Goal: Task Accomplishment & Management: Use online tool/utility

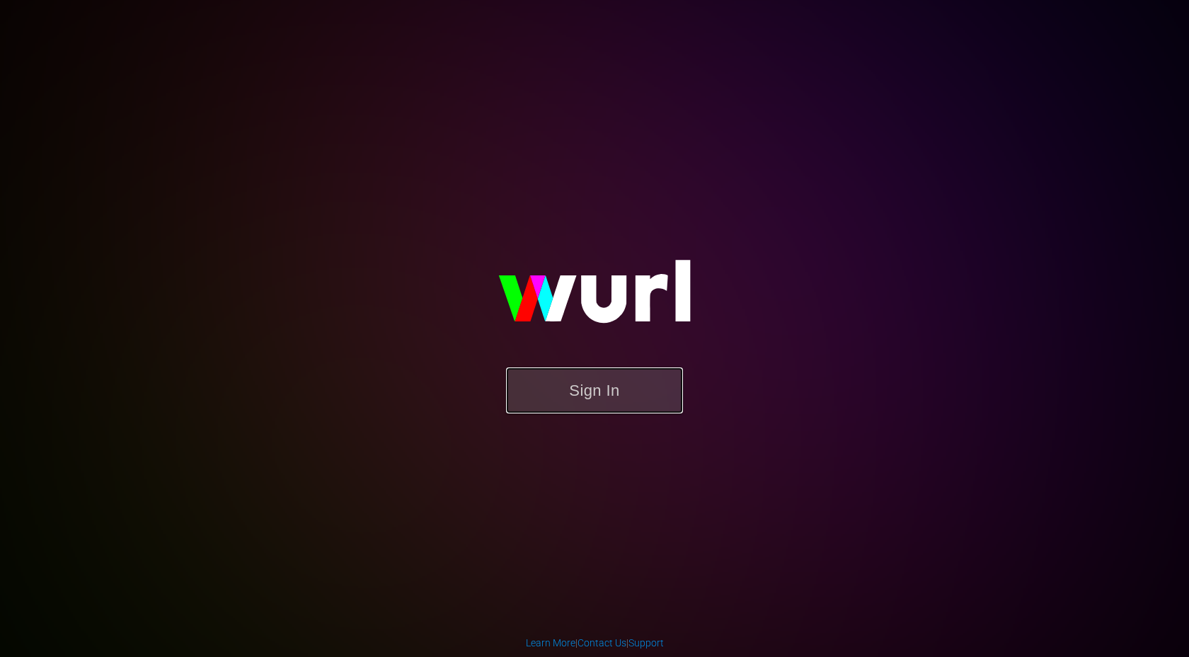
click at [574, 397] on button "Sign In" at bounding box center [594, 390] width 177 height 46
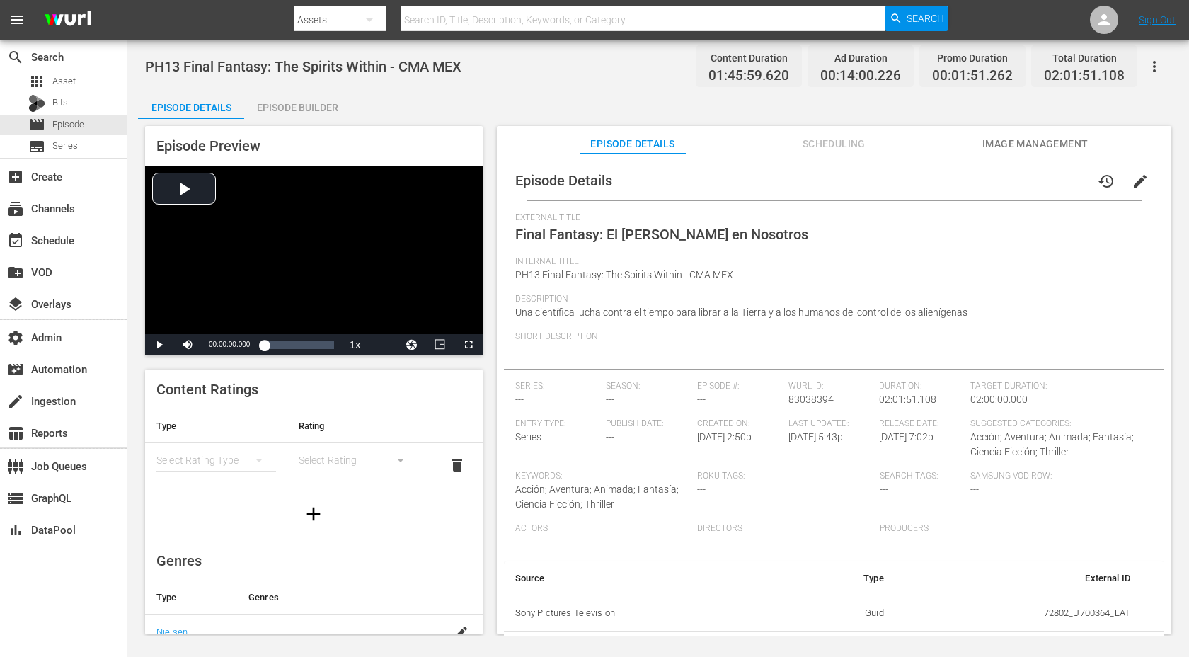
click at [819, 143] on span "Scheduling" at bounding box center [833, 144] width 106 height 18
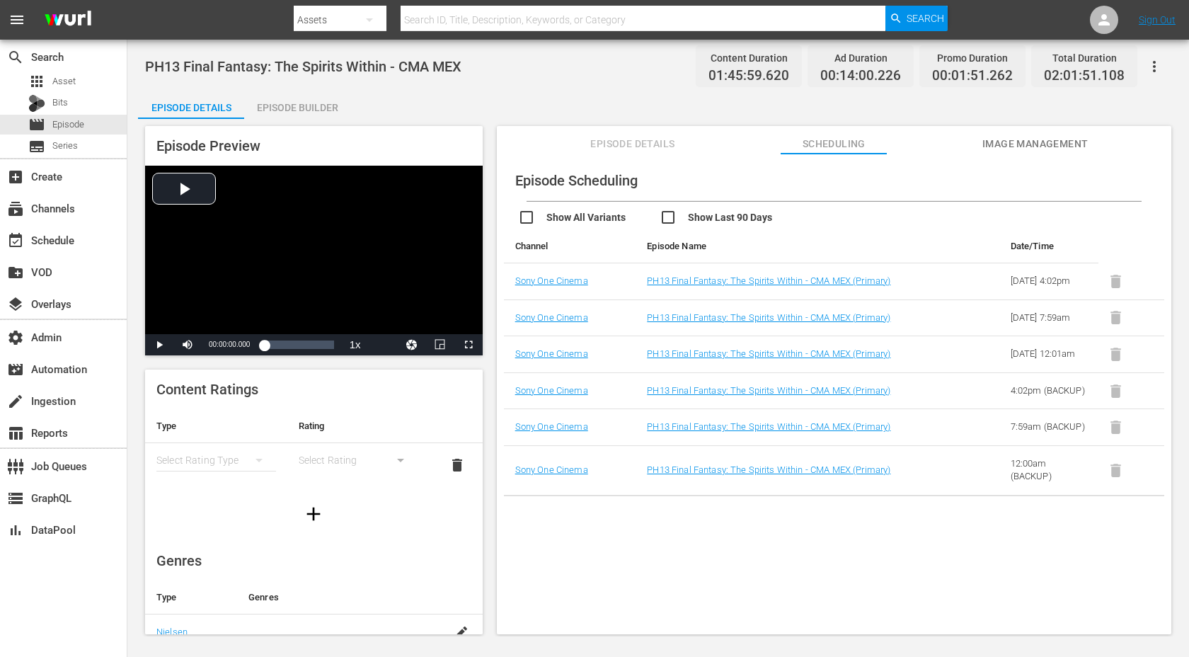
click at [1022, 151] on span "Image Management" at bounding box center [1035, 144] width 106 height 18
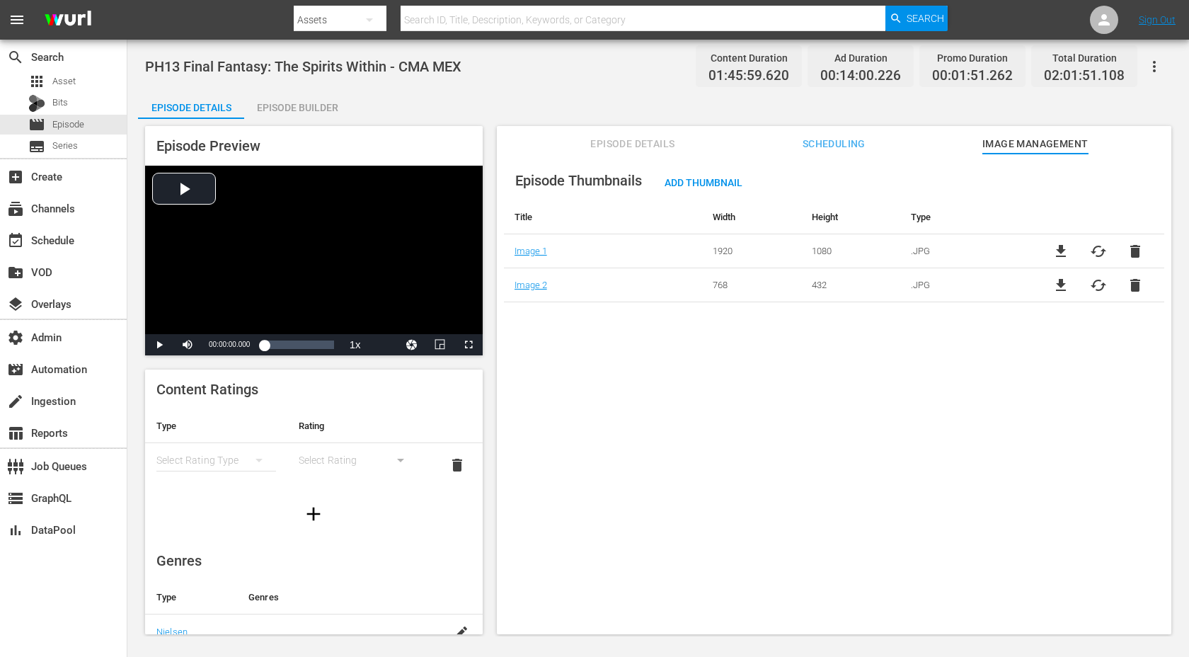
click at [855, 149] on span "Scheduling" at bounding box center [833, 144] width 106 height 18
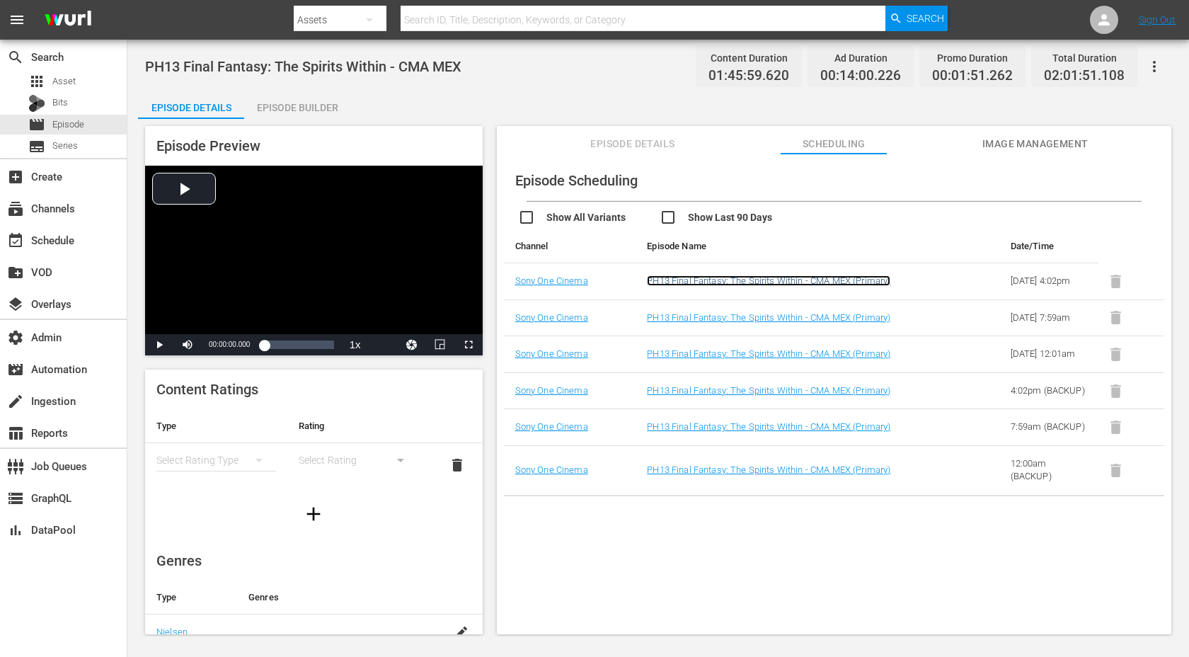
click at [709, 286] on link "PH13 Final Fantasy: The Spirits Within - CMA MEX (Primary)" at bounding box center [768, 280] width 243 height 11
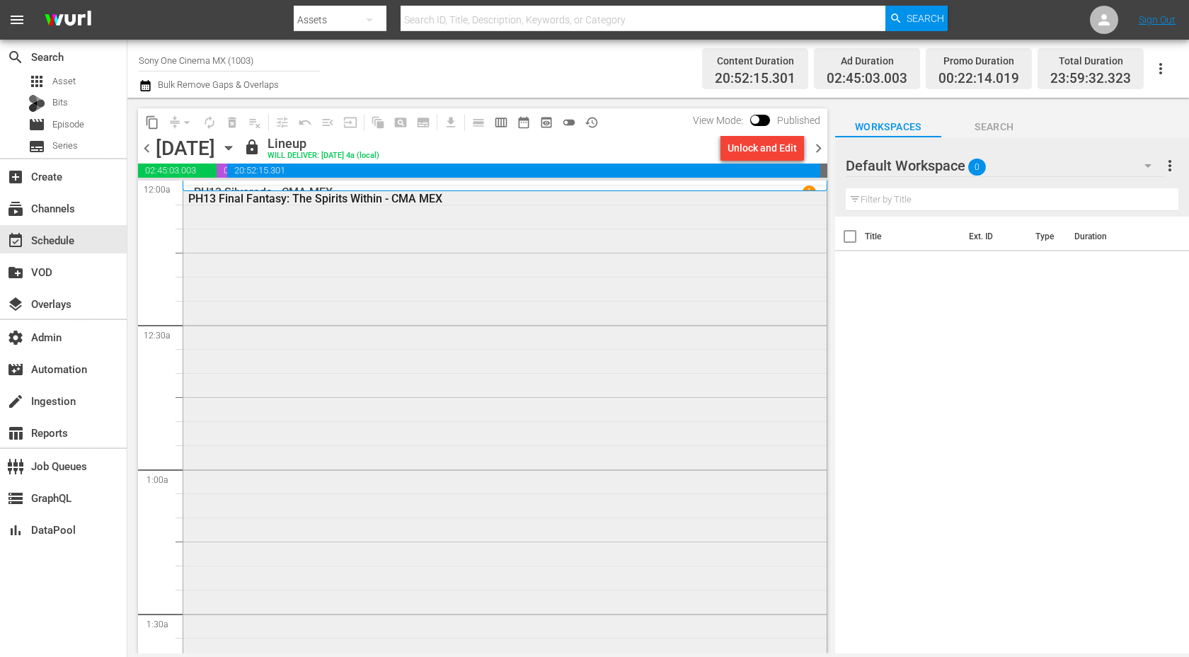
click at [360, 246] on div "PH13 Final Fantasy: The Spirits Within - CMA MEX" at bounding box center [504, 476] width 643 height 582
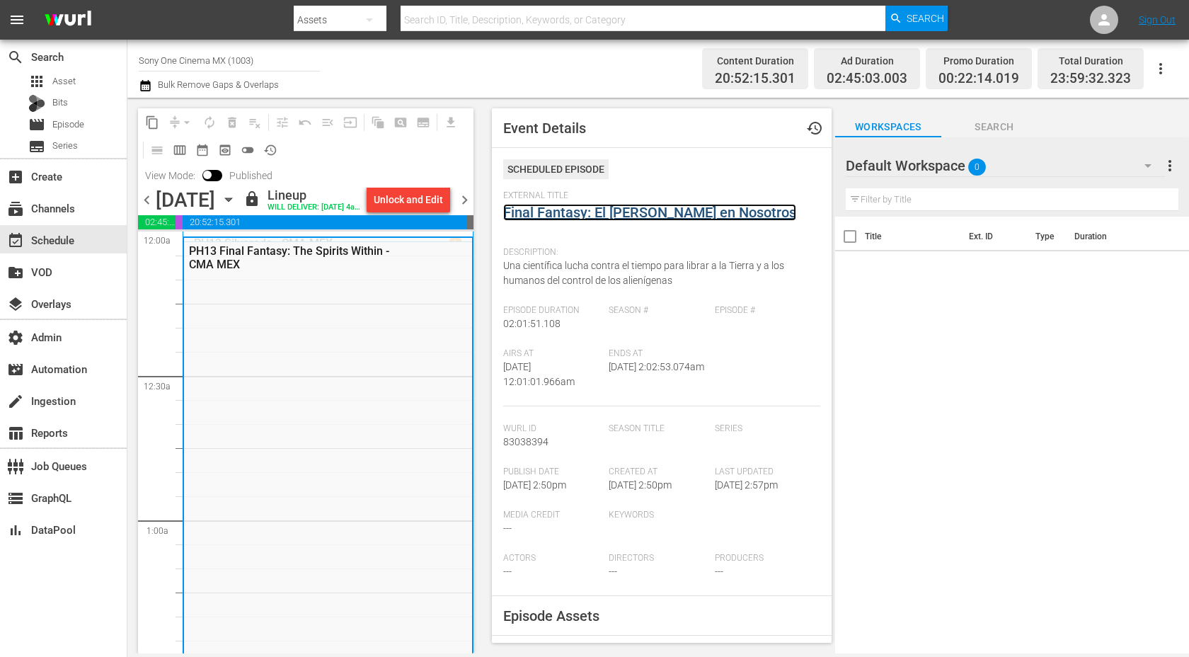
click at [553, 217] on link "Final Fantasy: El Espiritu en Nosotros" at bounding box center [649, 212] width 293 height 17
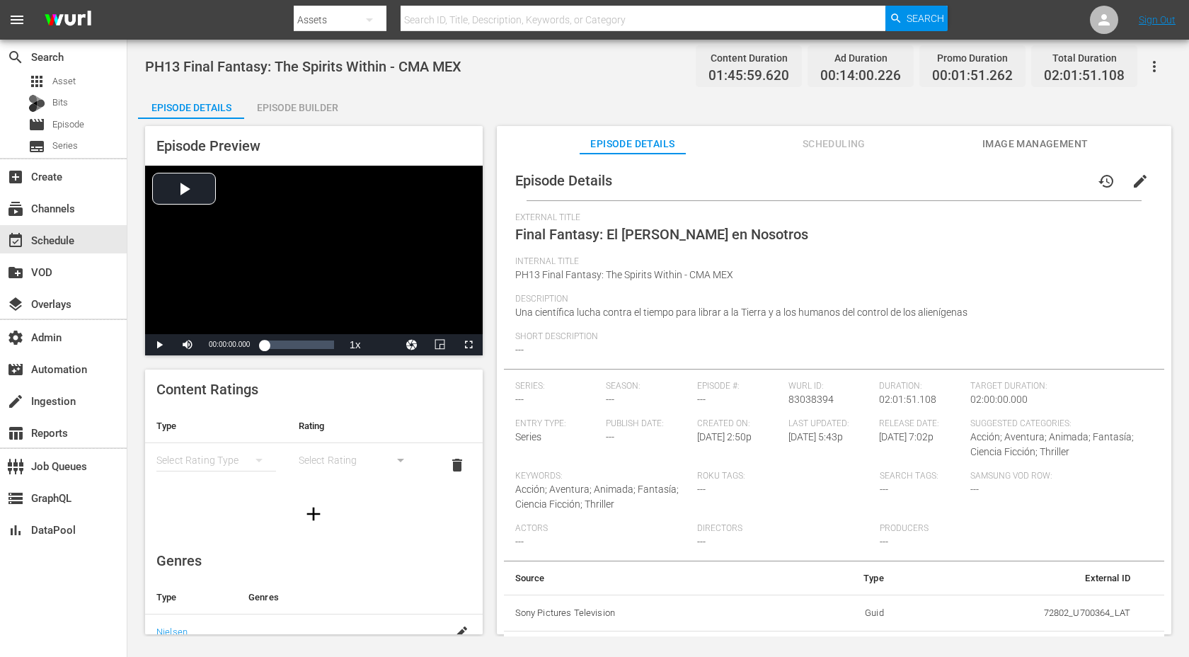
click at [864, 151] on span "Scheduling" at bounding box center [833, 144] width 106 height 18
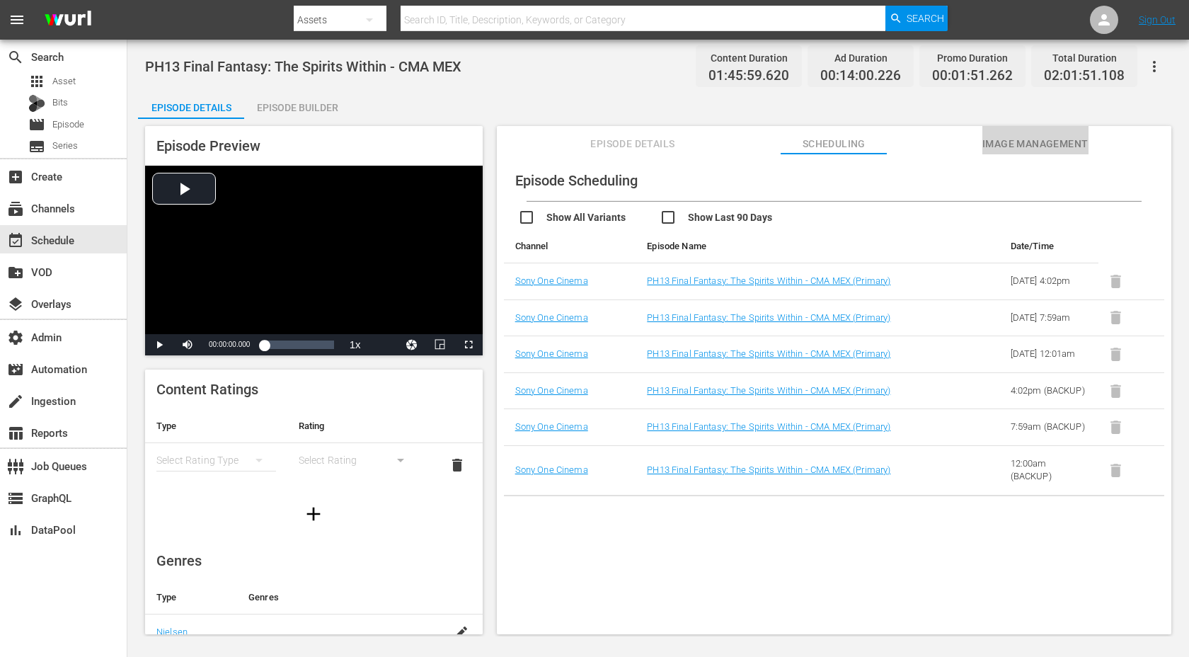
click at [1009, 150] on span "Image Management" at bounding box center [1035, 144] width 106 height 18
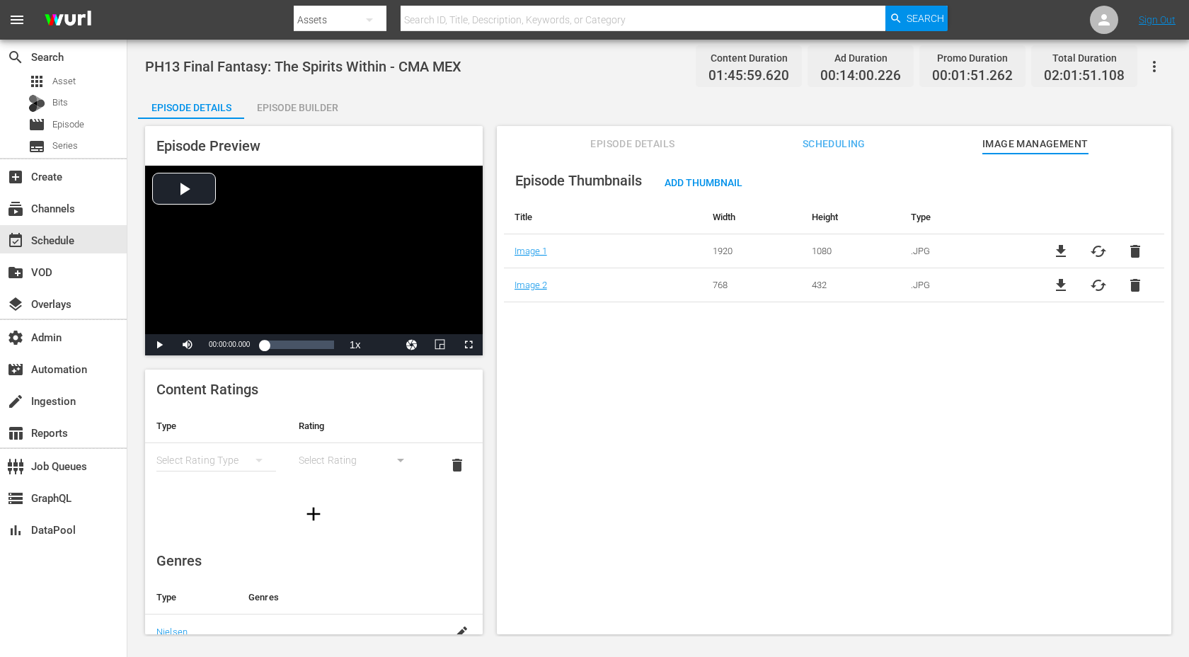
click at [633, 143] on span "Episode Details" at bounding box center [632, 144] width 106 height 18
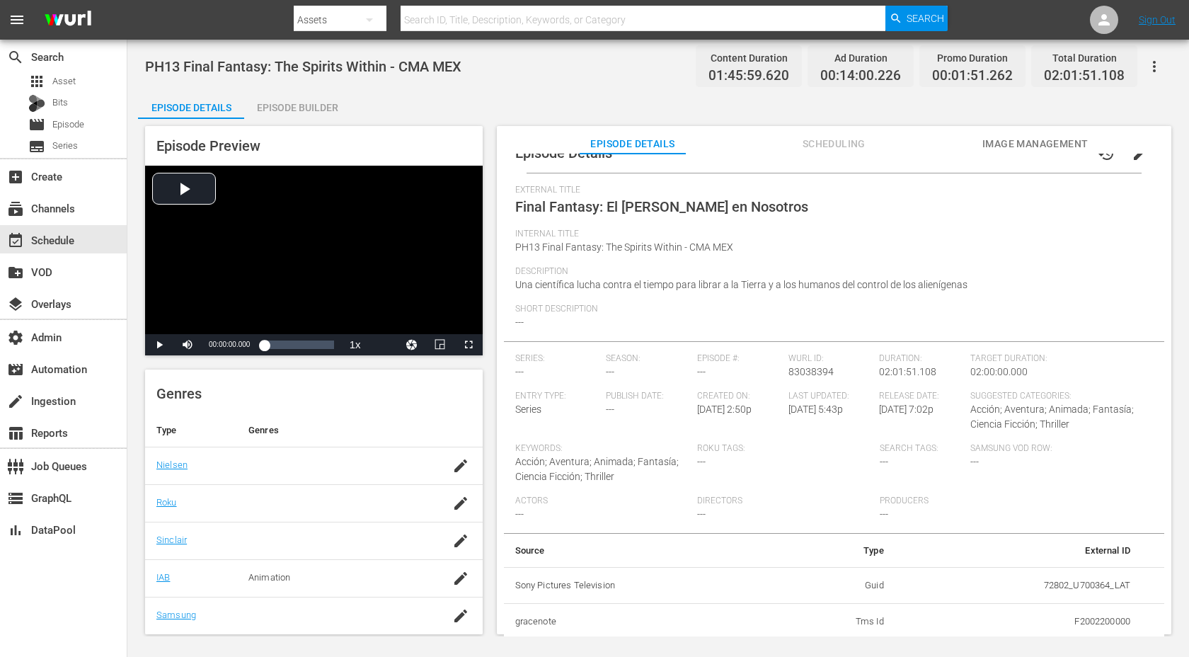
scroll to position [157, 0]
